Goal: Information Seeking & Learning: Check status

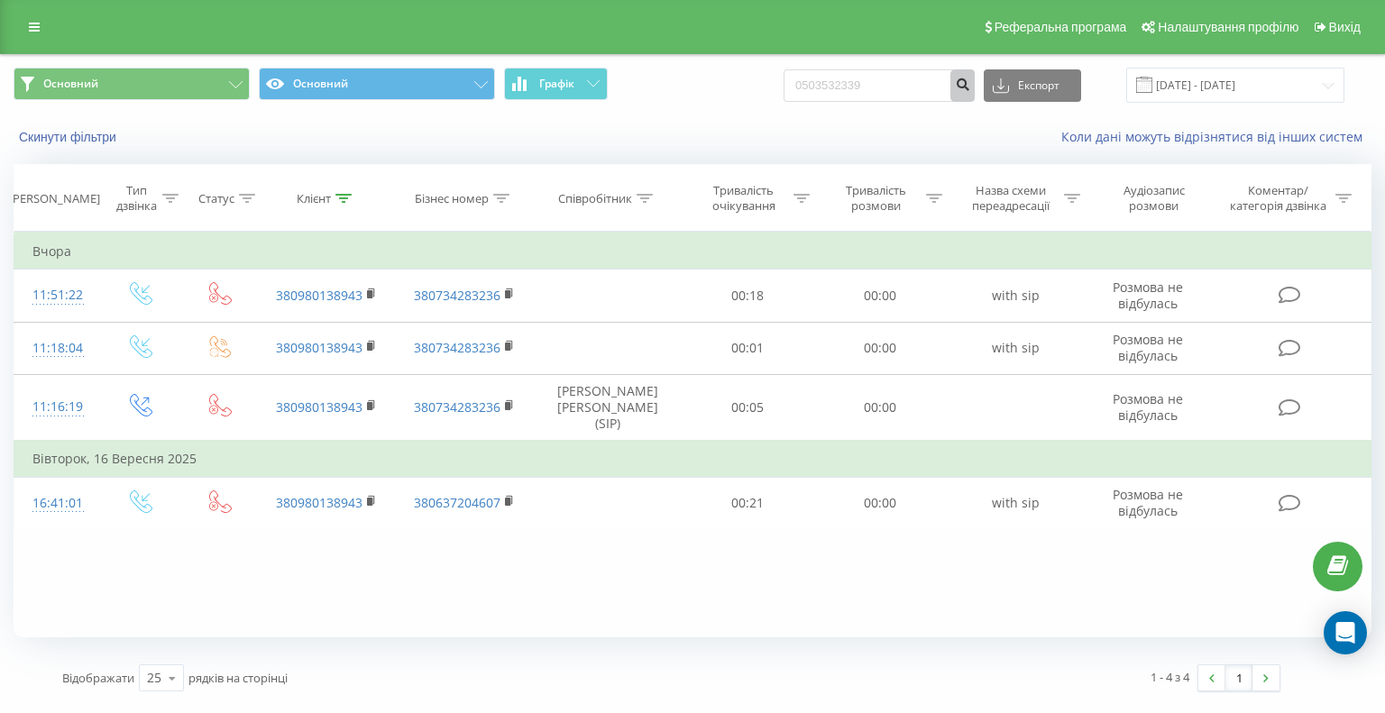
type input "0503532339"
click at [970, 87] on icon "submit" at bounding box center [962, 82] width 15 height 11
